Goal: Task Accomplishment & Management: Complete application form

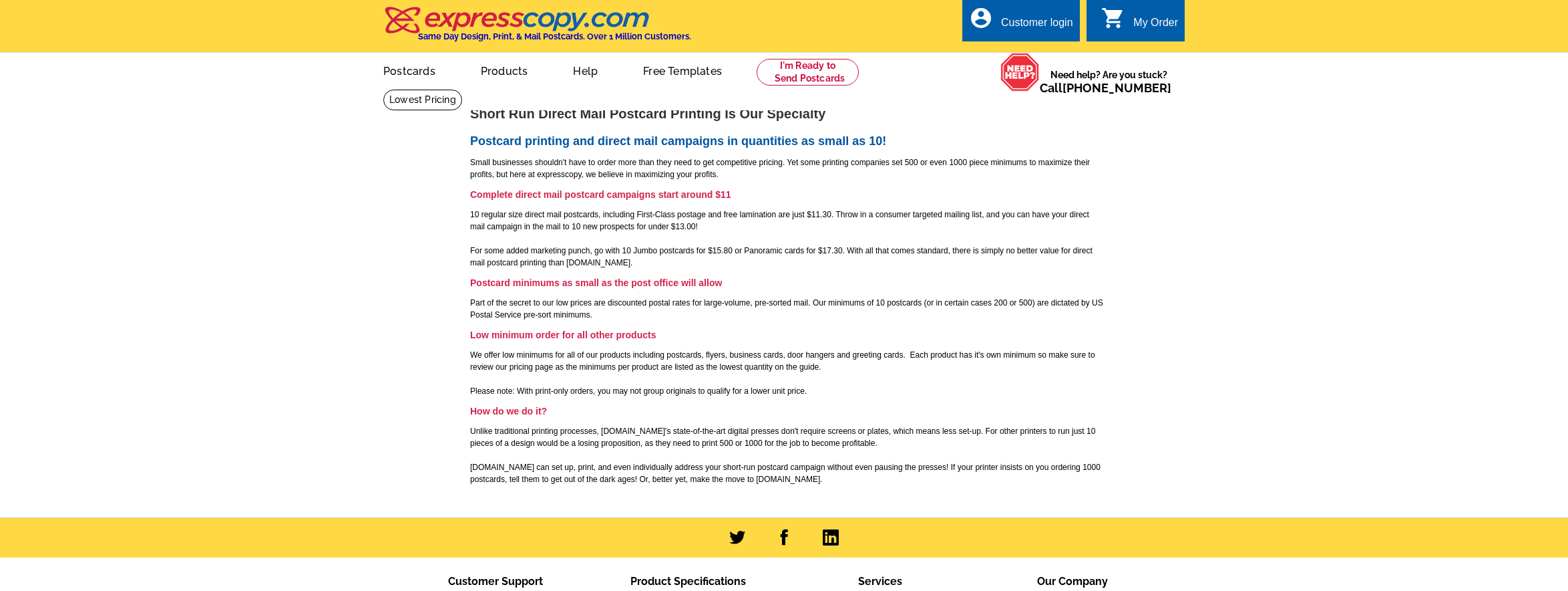
click at [1012, 22] on div "Customer login" at bounding box center [1037, 26] width 72 height 18
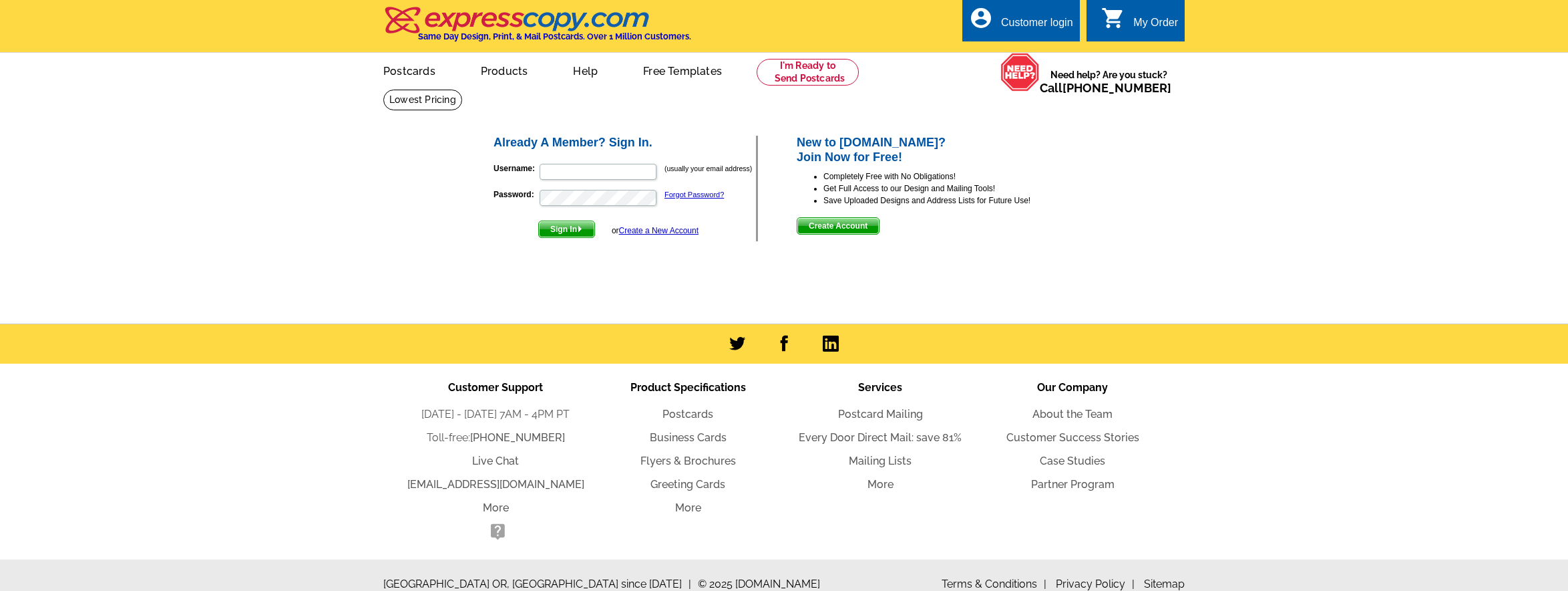
click at [826, 224] on span "Create Account" at bounding box center [838, 225] width 82 height 16
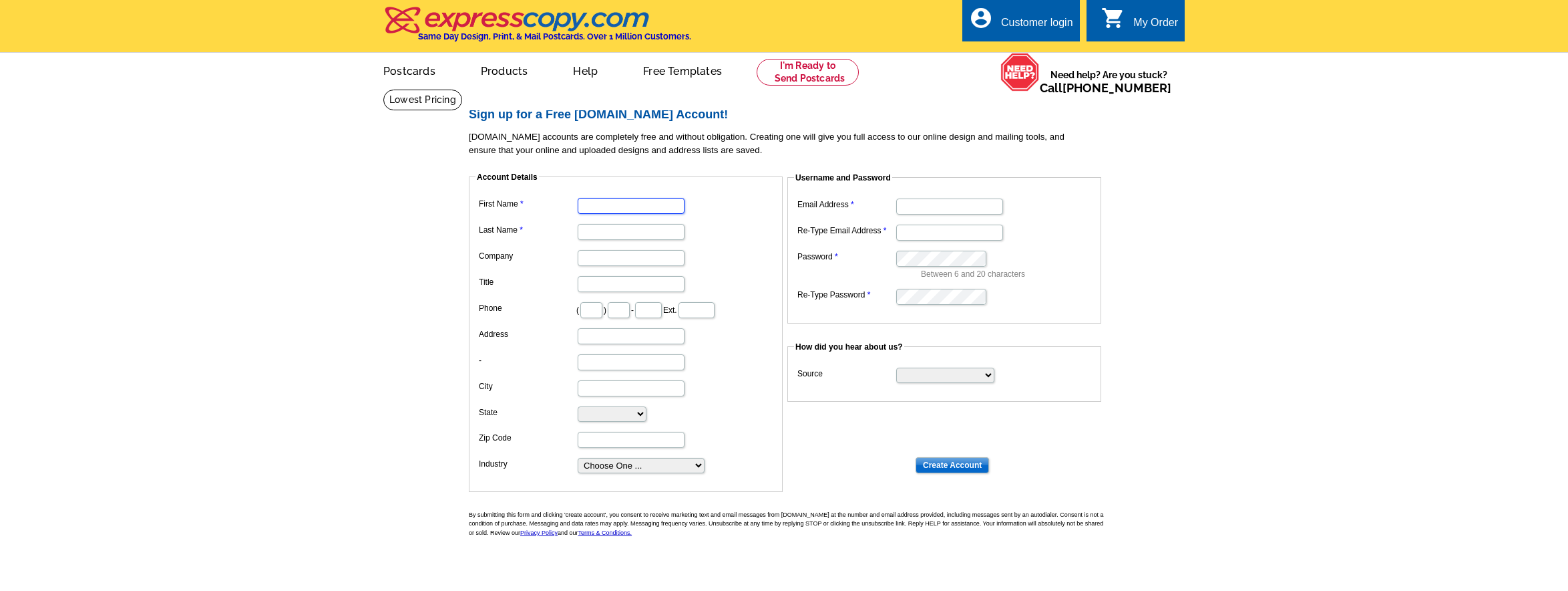
click at [622, 208] on input "First Name" at bounding box center [631, 205] width 107 height 16
type input "James"
type input "Johnson"
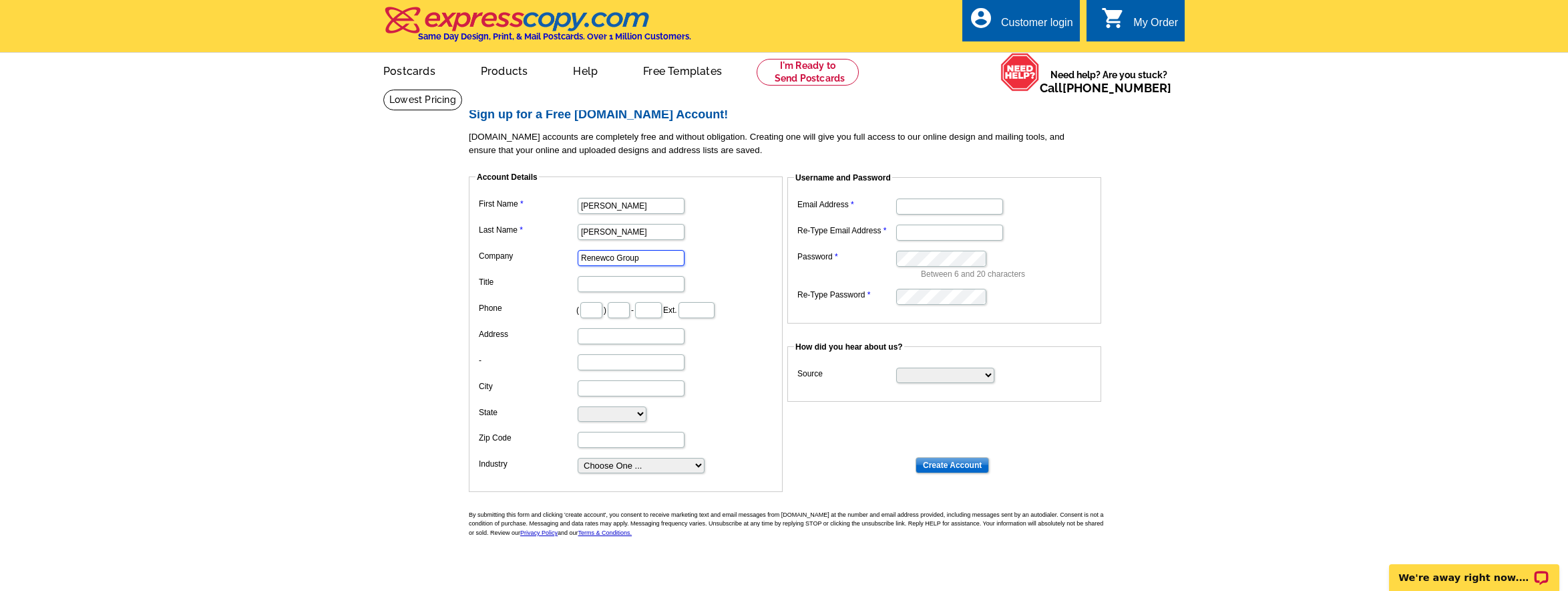
type input "Renewco Group"
type input "Owner"
type input "404"
type input "838"
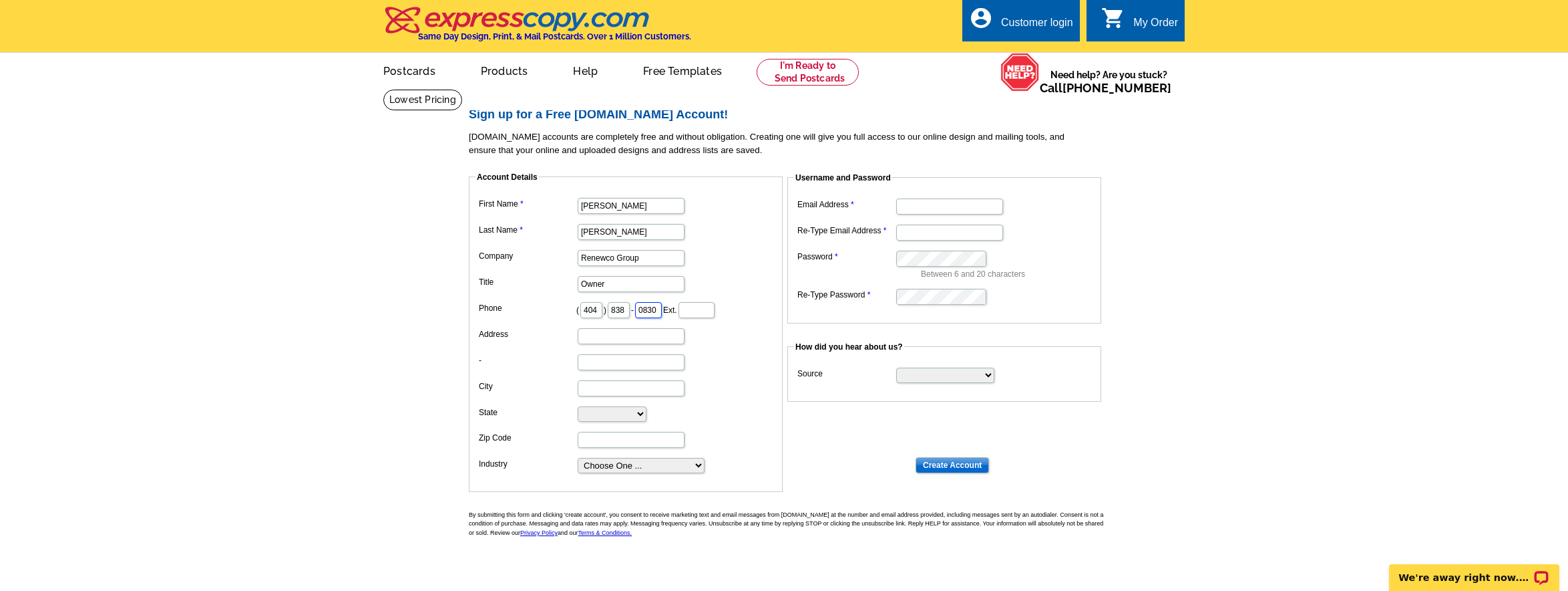
scroll to position [0, 2]
type input "0830"
click at [604, 339] on input "Address" at bounding box center [631, 336] width 107 height 16
type input "1"
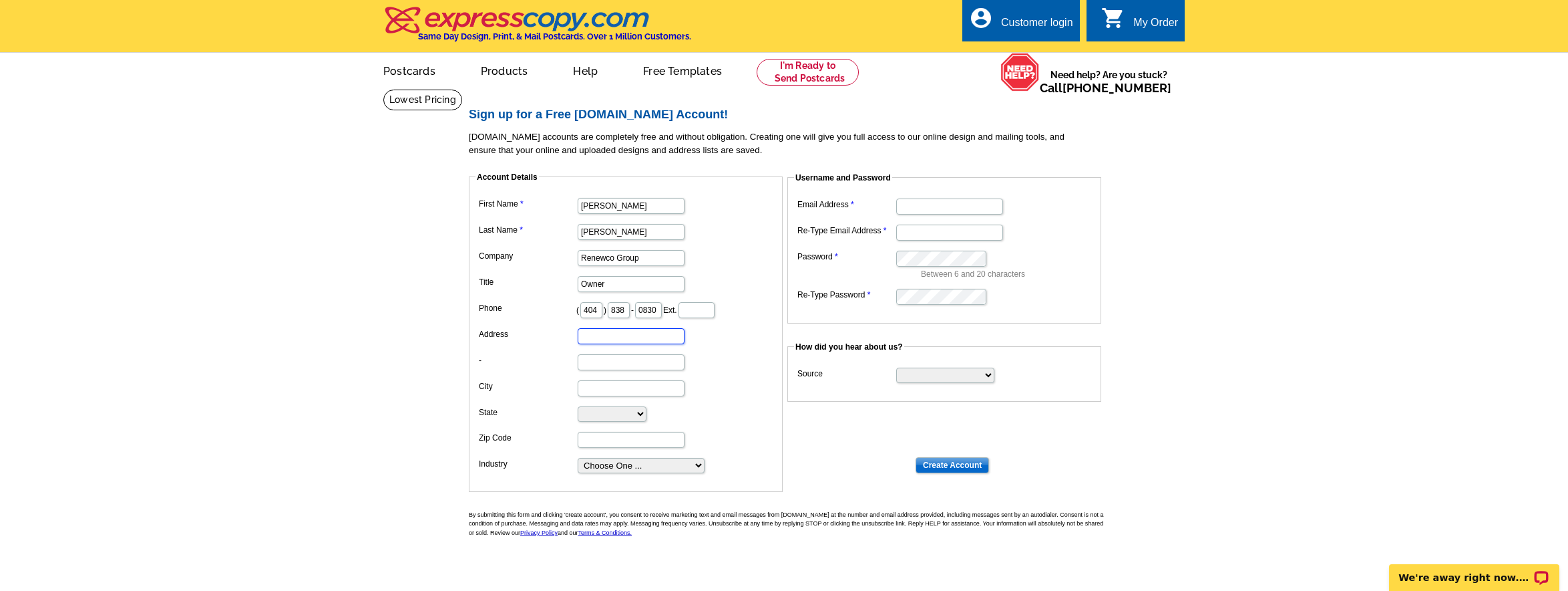
click at [608, 337] on input "Address" at bounding box center [631, 336] width 107 height 16
type input "PO Box 2527"
click at [587, 391] on input "City" at bounding box center [631, 388] width 107 height 16
type input "Kennesaw"
select select "GA"
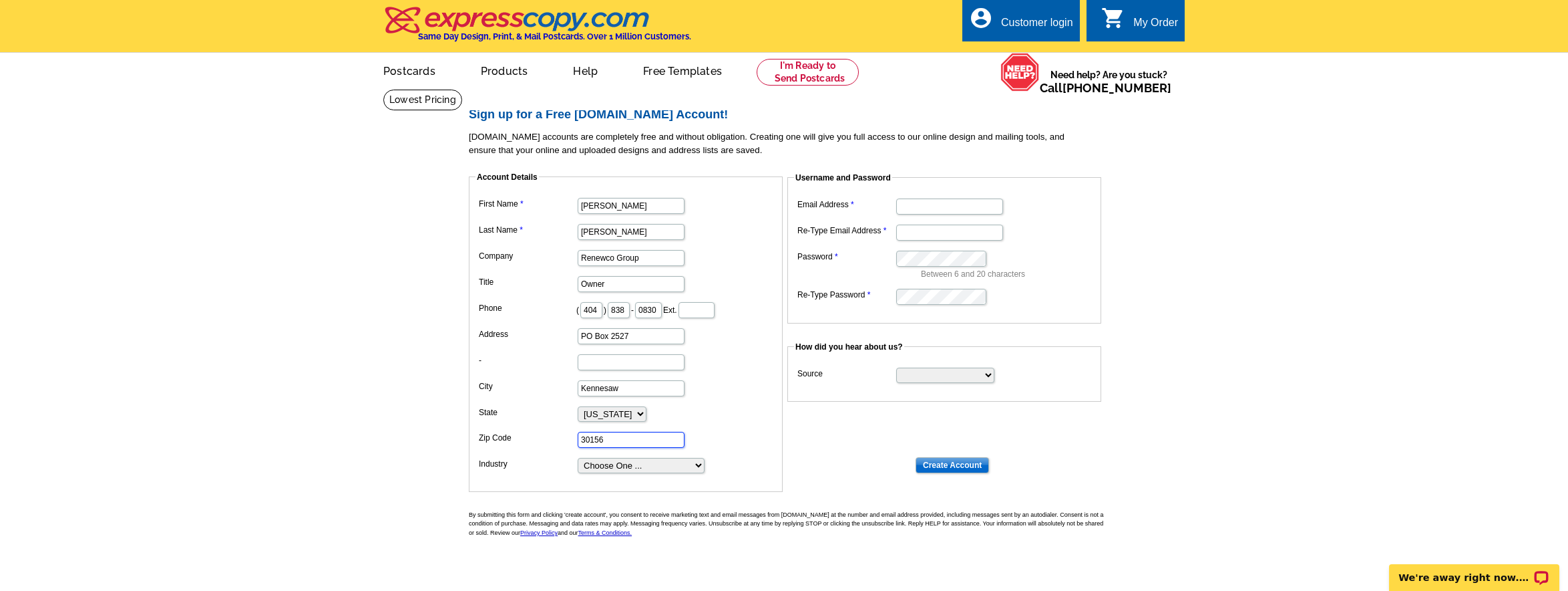
type input "30156"
click at [727, 389] on dd "Kennesaw" at bounding box center [626, 387] width 301 height 21
click at [692, 459] on select "Choose One ... Residential Real Estate Accounting Agriculture Architecture Arts…" at bounding box center [641, 465] width 127 height 15
select select "2"
click at [577, 458] on select "Choose One ... Residential Real Estate Accounting Agriculture Architecture Arts…" at bounding box center [641, 465] width 127 height 15
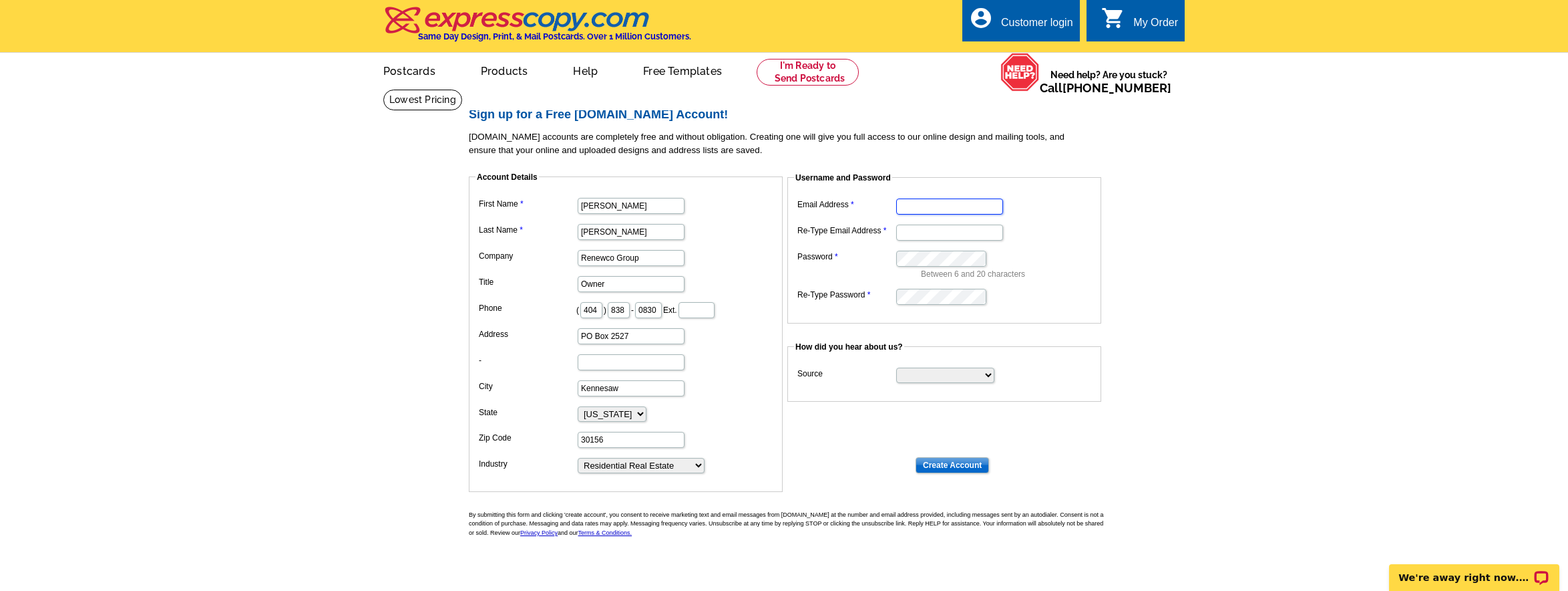
click at [918, 205] on input "Email Address" at bounding box center [950, 206] width 107 height 16
type input "jim@renewcogroup.com"
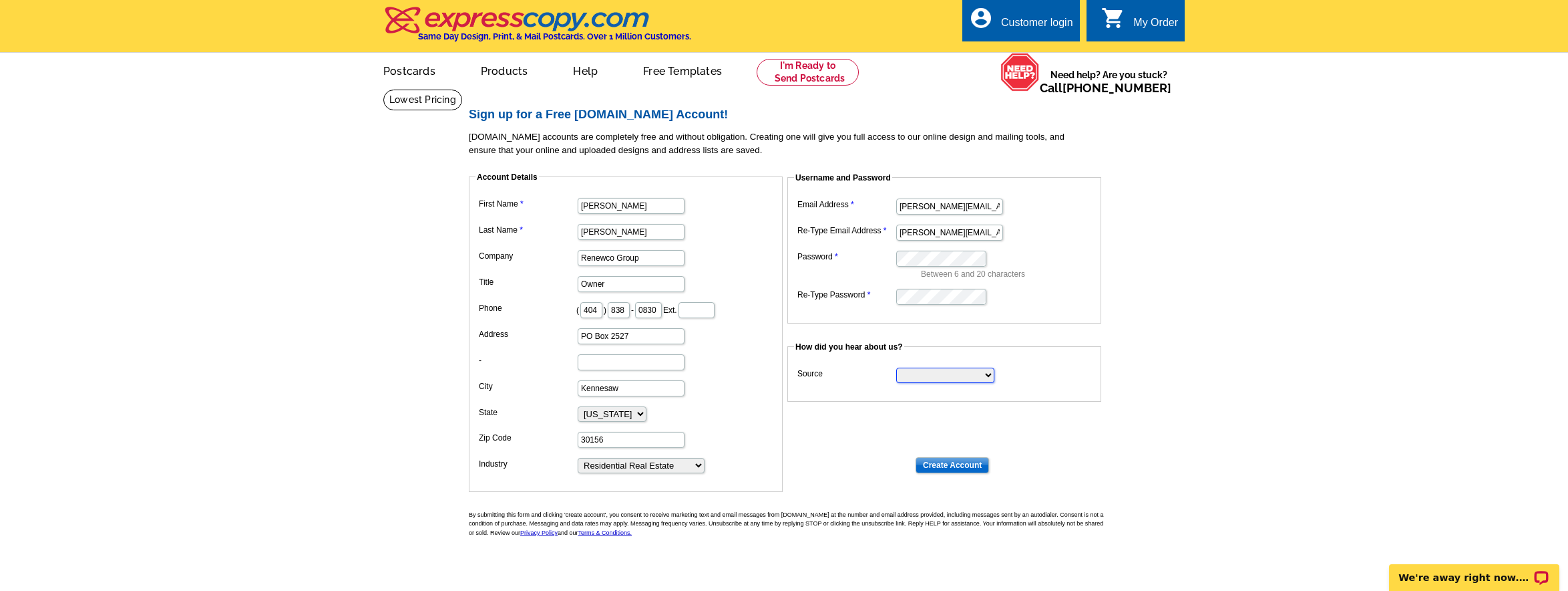
click at [994, 373] on select "Search Engine Television Ad Direct Mail Postcard Email Referred by a friend Oth…" at bounding box center [946, 375] width 98 height 15
select select "search"
click at [896, 368] on select "Search Engine Television Ad Direct Mail Postcard Email Referred by a friend Oth…" at bounding box center [946, 375] width 98 height 15
click at [950, 466] on input "Create Account" at bounding box center [952, 464] width 73 height 16
